Goal: Check status: Check status

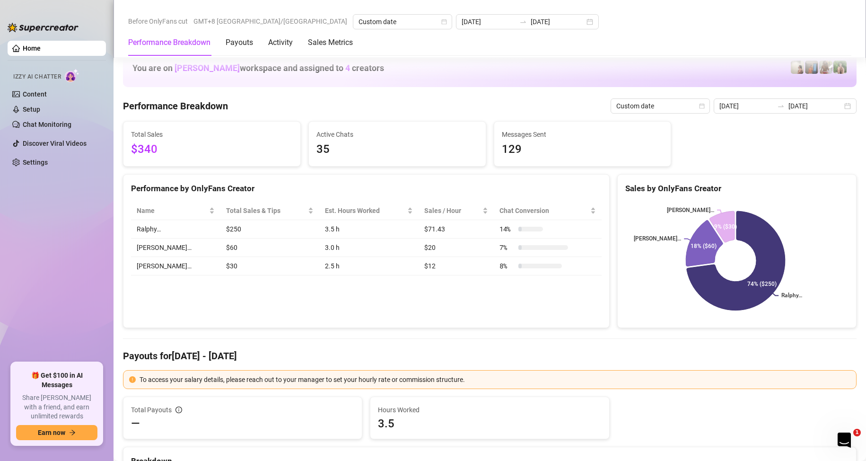
scroll to position [1277, 0]
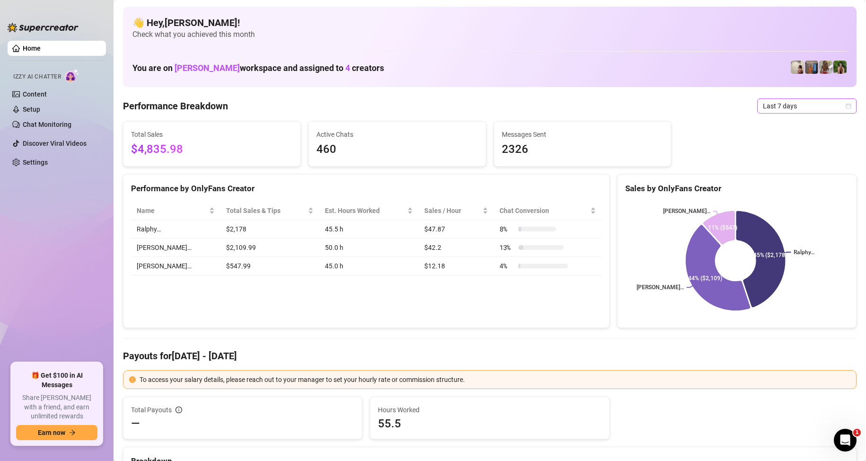
click at [805, 106] on span "Last 7 days" at bounding box center [807, 106] width 88 height 14
click at [777, 184] on div "Custom date" at bounding box center [799, 185] width 84 height 10
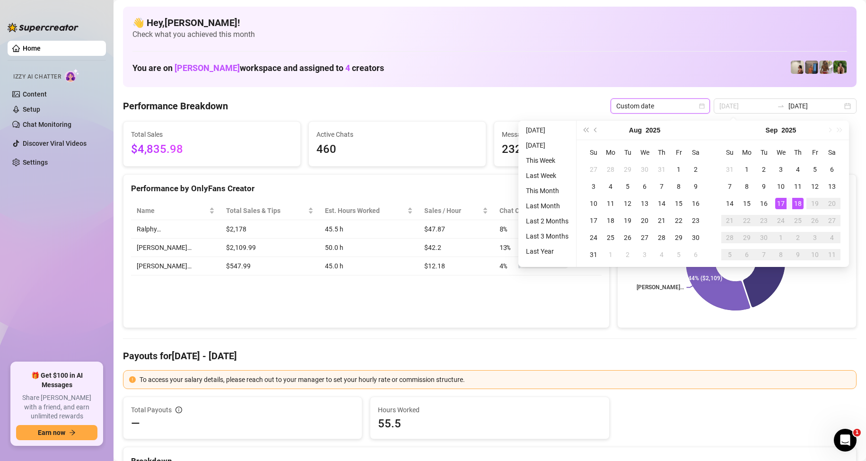
type input "[DATE]"
click at [797, 203] on div "18" at bounding box center [797, 203] width 11 height 11
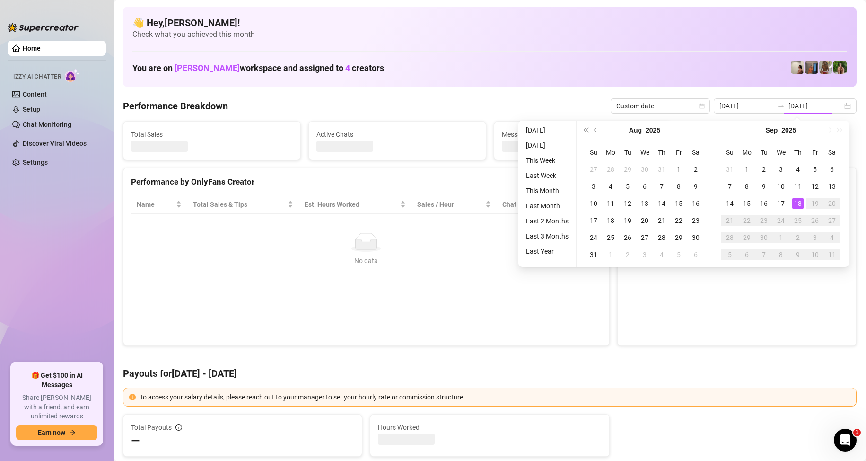
type input "[DATE]"
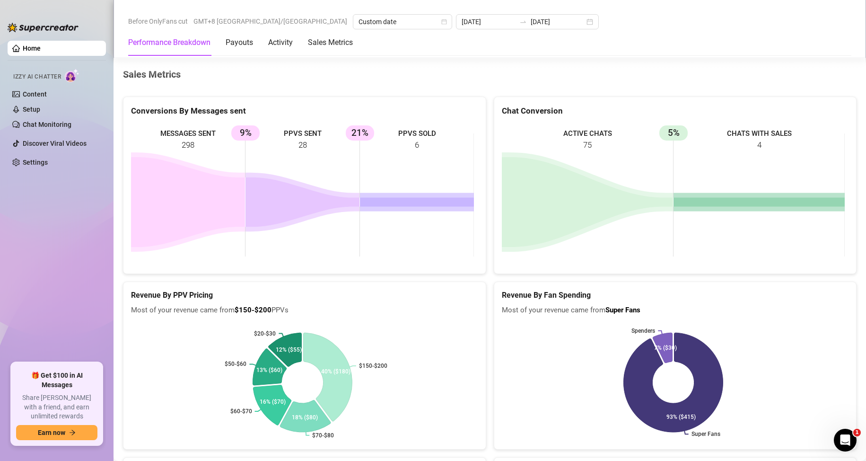
scroll to position [1475, 0]
